Goal: Navigation & Orientation: Find specific page/section

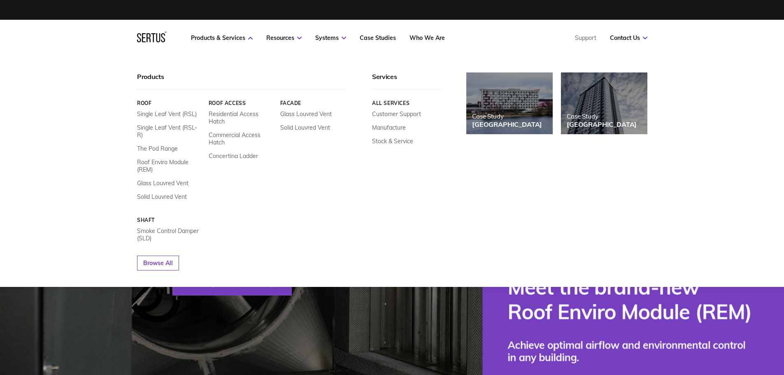
click at [225, 102] on link "Roof Access" at bounding box center [240, 103] width 65 height 6
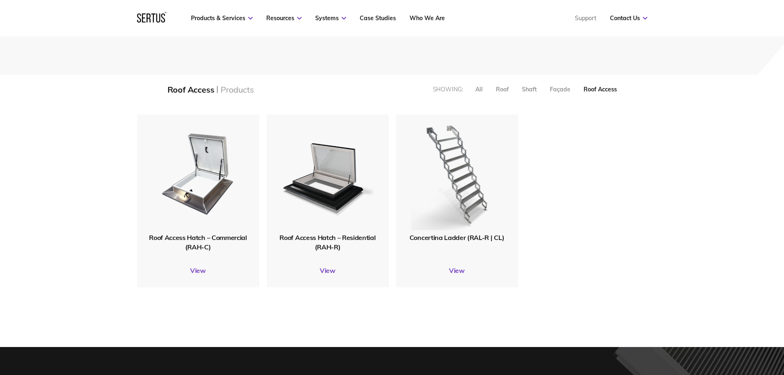
scroll to position [165, 0]
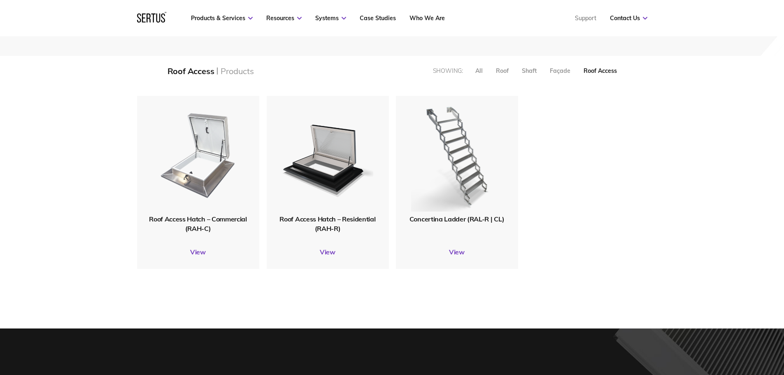
click at [182, 165] on img at bounding box center [198, 154] width 96 height 117
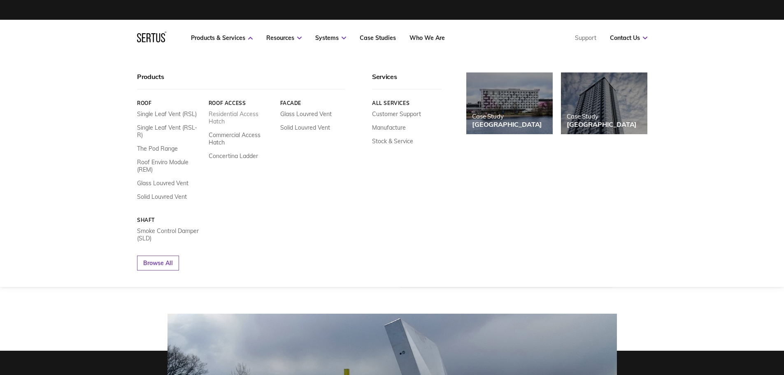
click at [229, 116] on link "Residential Access Hatch" at bounding box center [240, 117] width 65 height 15
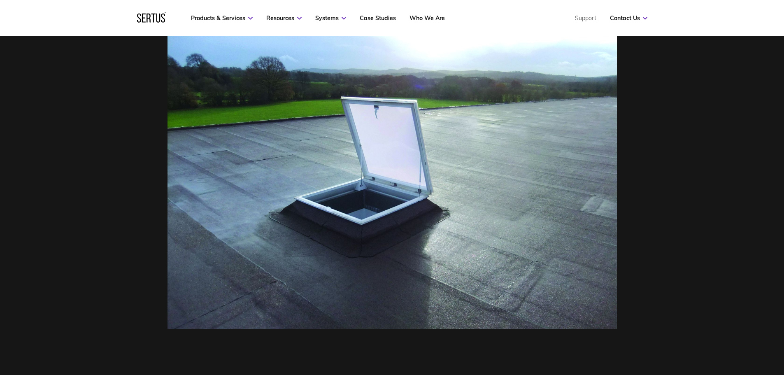
scroll to position [247, 0]
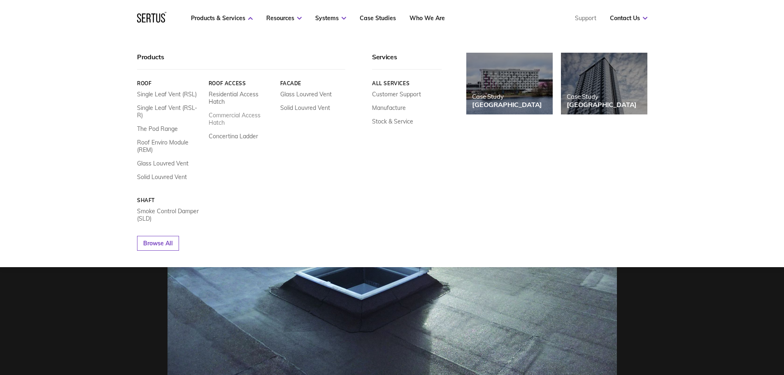
click at [227, 119] on link "Commercial Access Hatch" at bounding box center [240, 119] width 65 height 15
